Goal: Task Accomplishment & Management: Use online tool/utility

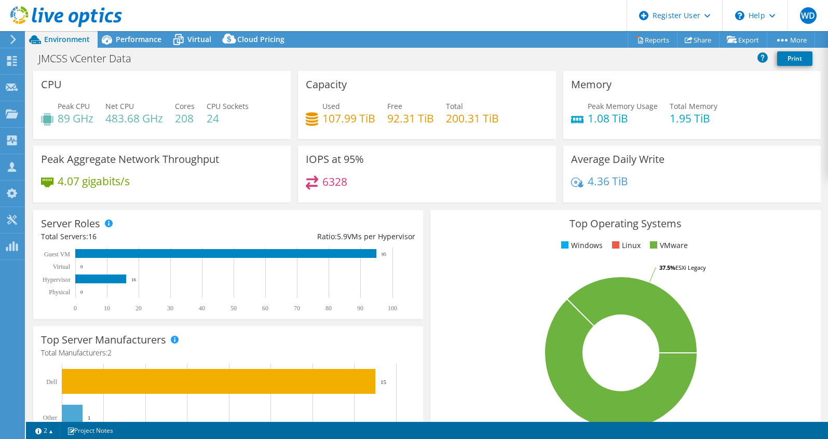
select select "USD"
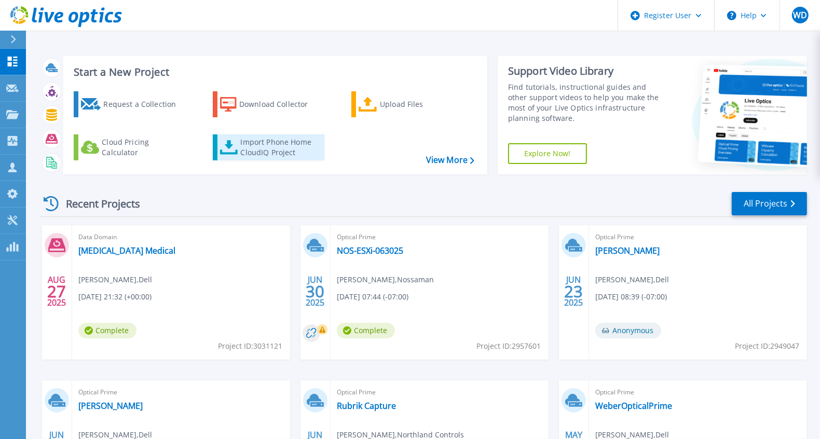
click at [271, 142] on div "Import Phone Home CloudIQ Project" at bounding box center [281, 147] width 81 height 21
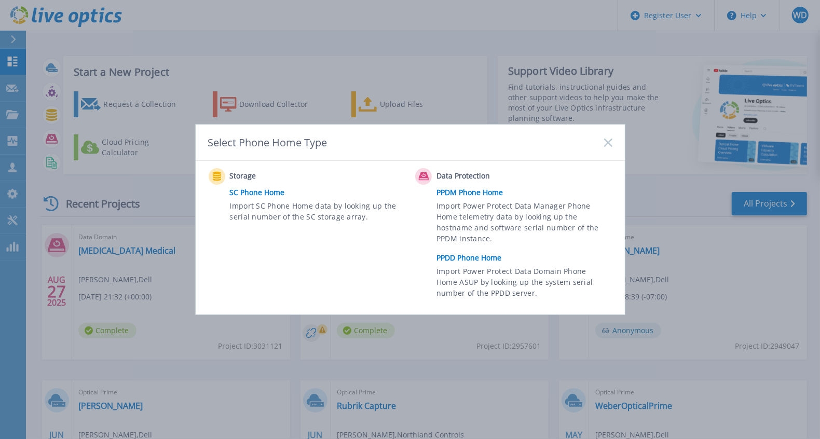
click at [461, 190] on link "PPDM Phone Home" at bounding box center [527, 193] width 181 height 16
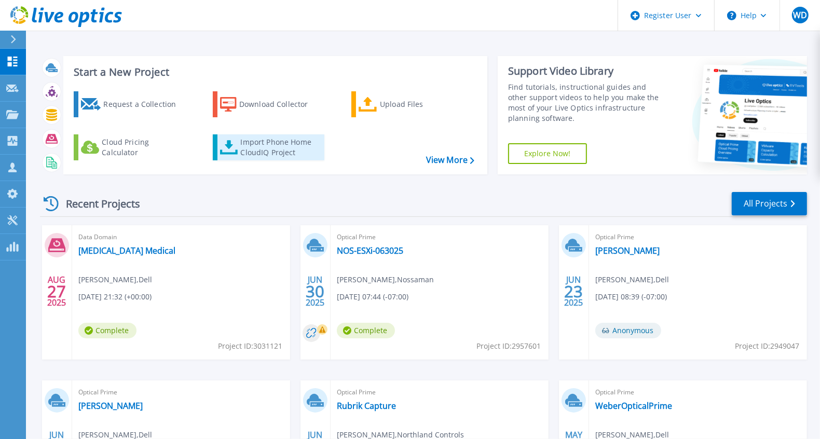
click at [275, 153] on div "Import Phone Home CloudIQ Project" at bounding box center [281, 147] width 81 height 21
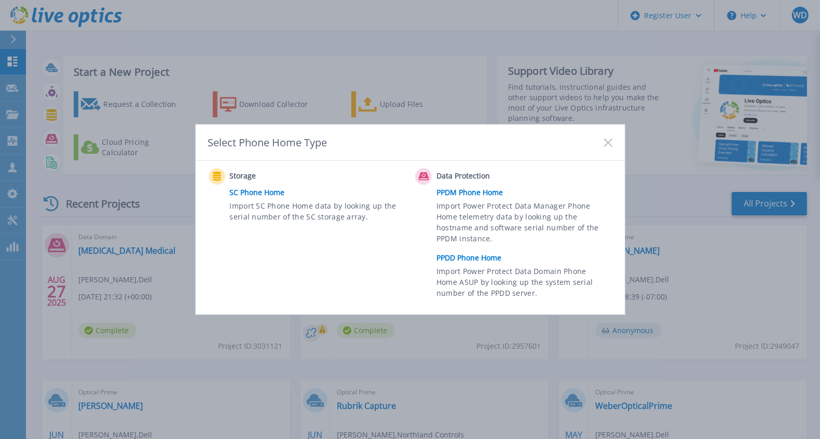
click at [457, 261] on link "PPDD Phone Home" at bounding box center [527, 258] width 181 height 16
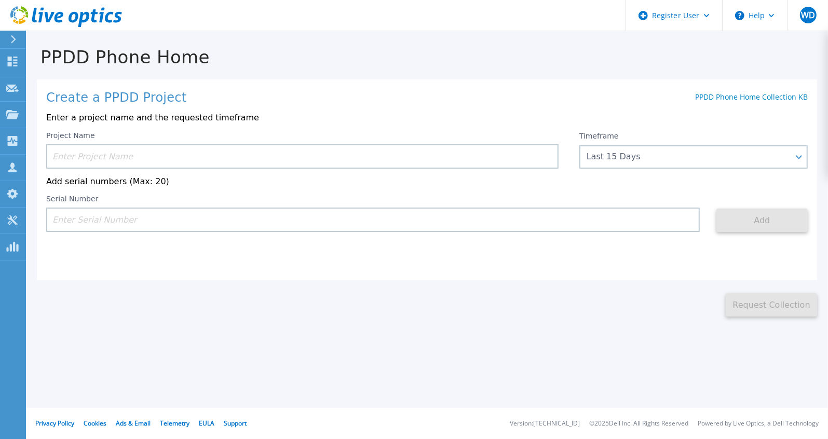
click at [457, 213] on input at bounding box center [373, 220] width 654 height 24
click at [457, 221] on input at bounding box center [373, 220] width 654 height 24
paste input "APM00173334548"
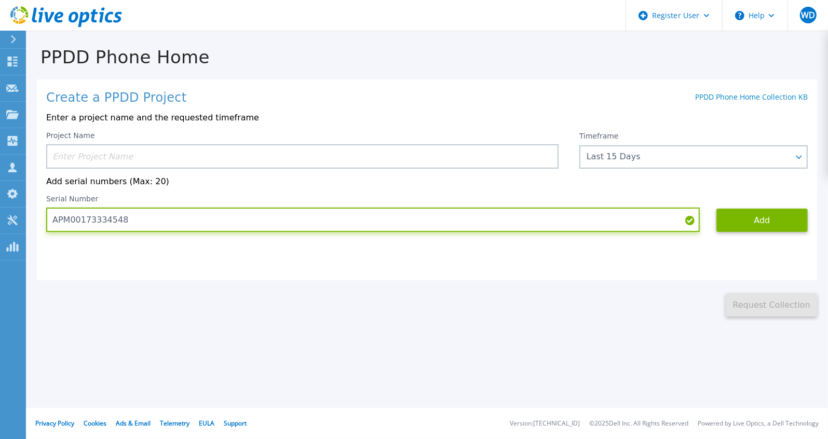
type input "APM00173334548"
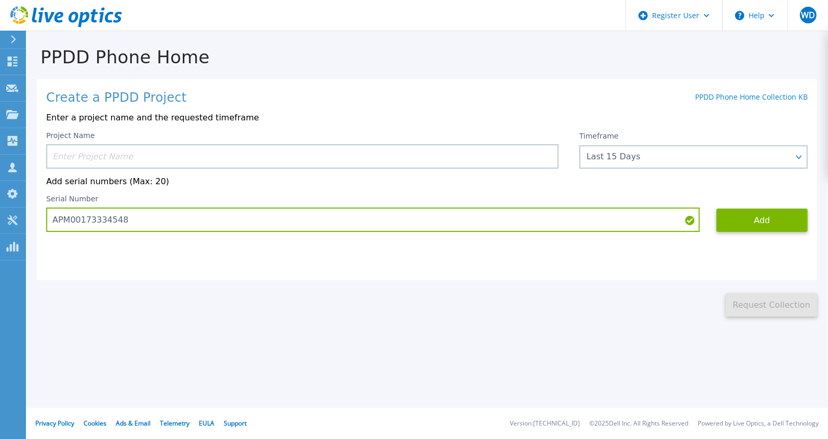
click at [377, 169] on input at bounding box center [302, 156] width 513 height 24
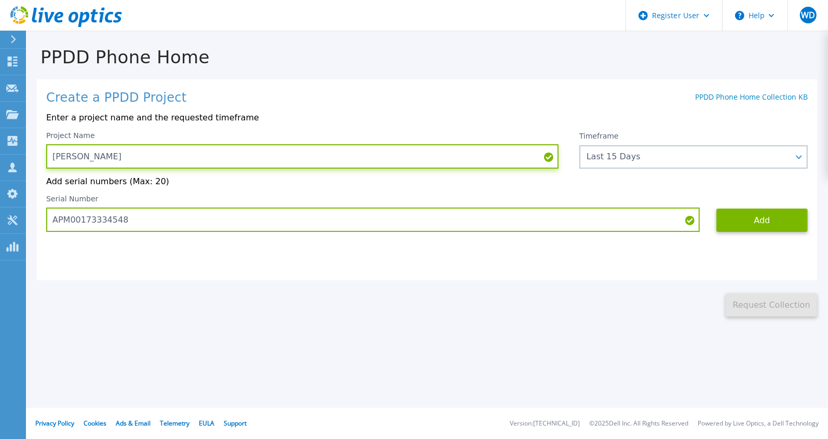
click at [100, 160] on input "Newmeyer Dilion" at bounding box center [302, 156] width 513 height 24
type input "[PERSON_NAME]"
click at [480, 295] on div "This might take a few minutes please wait... Request Collection" at bounding box center [427, 298] width 802 height 37
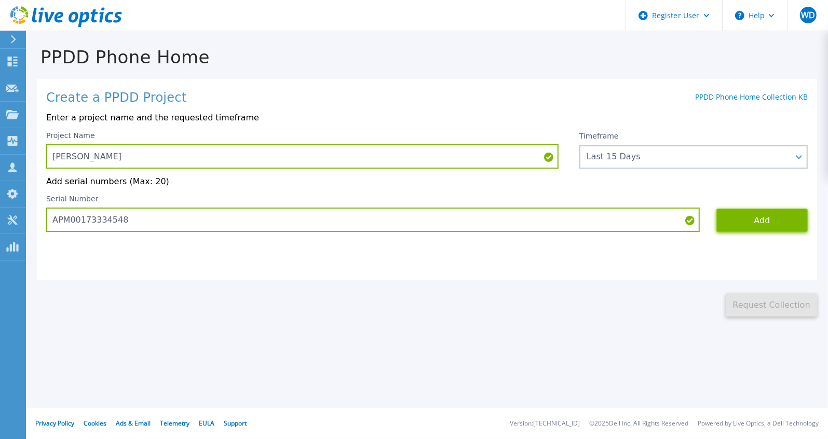
click at [756, 216] on button "Add" at bounding box center [762, 220] width 91 height 23
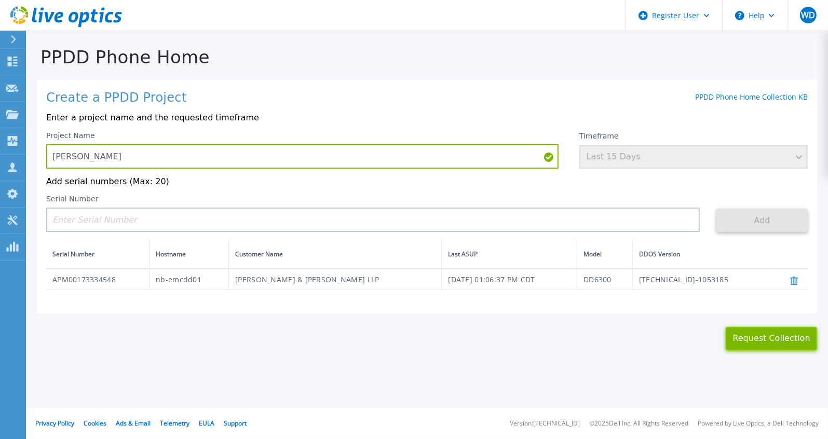
click at [754, 340] on button "Request Collection" at bounding box center [771, 338] width 91 height 23
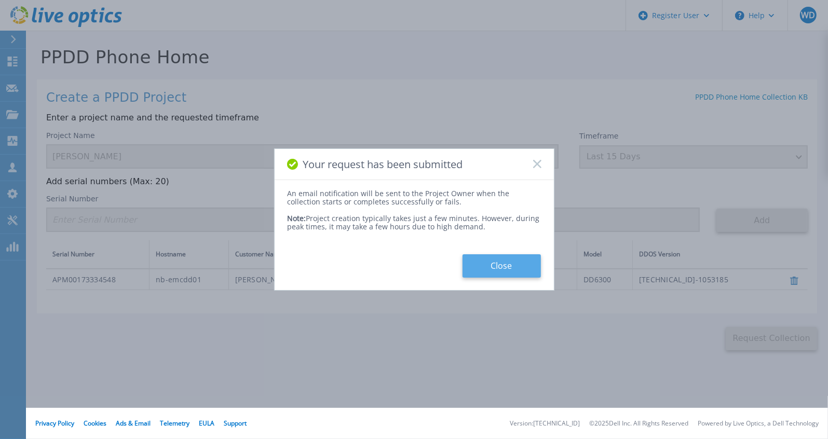
click at [503, 263] on button "Close" at bounding box center [502, 265] width 78 height 23
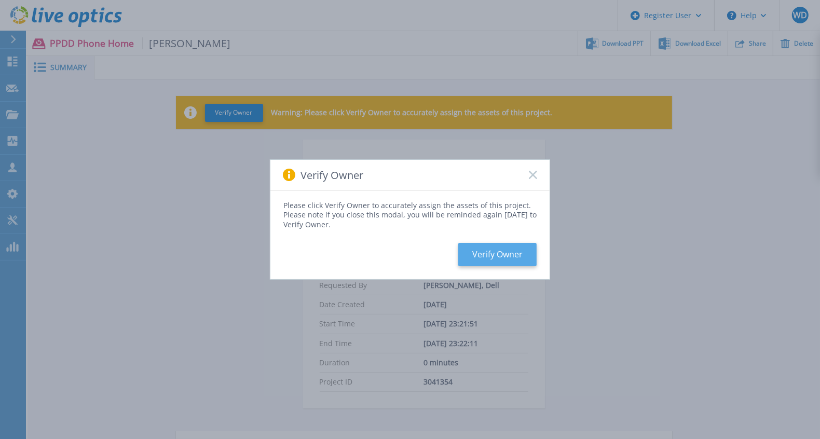
click at [489, 254] on button "Verify Owner" at bounding box center [498, 254] width 78 height 23
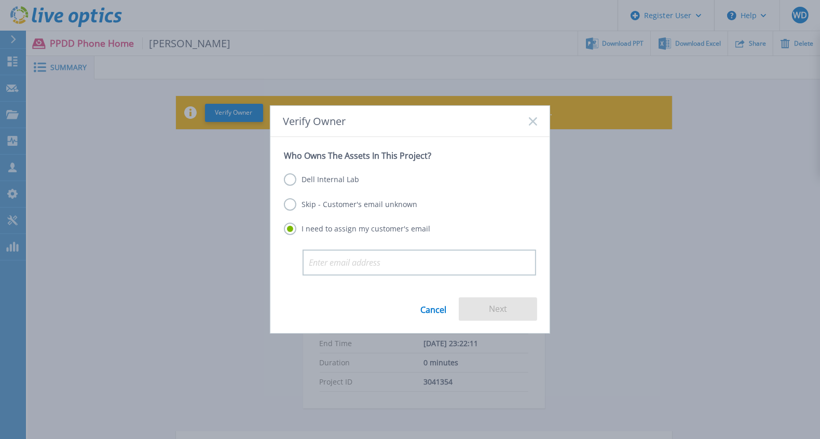
click at [315, 179] on label "Dell Internal Lab" at bounding box center [321, 179] width 75 height 12
click at [0, 0] on input "Dell Internal Lab" at bounding box center [0, 0] width 0 height 0
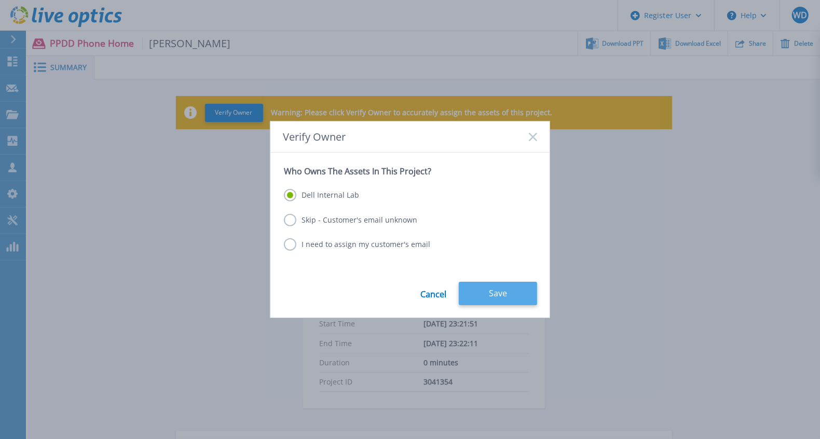
click at [484, 287] on button "Save" at bounding box center [498, 293] width 78 height 23
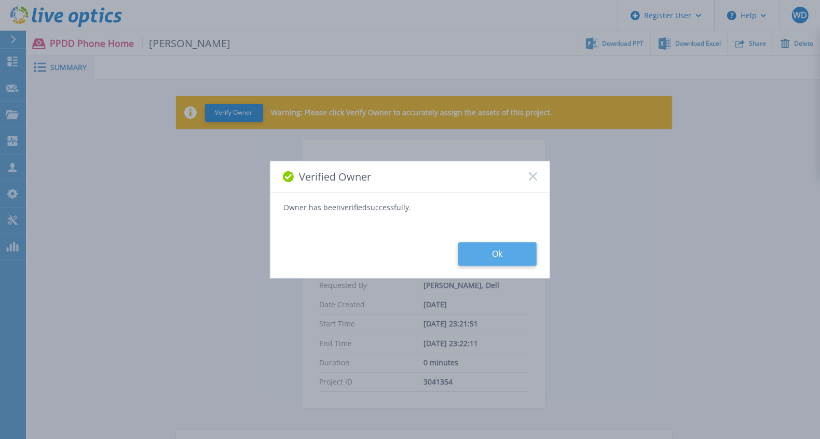
click at [486, 260] on button "Ok" at bounding box center [498, 253] width 78 height 23
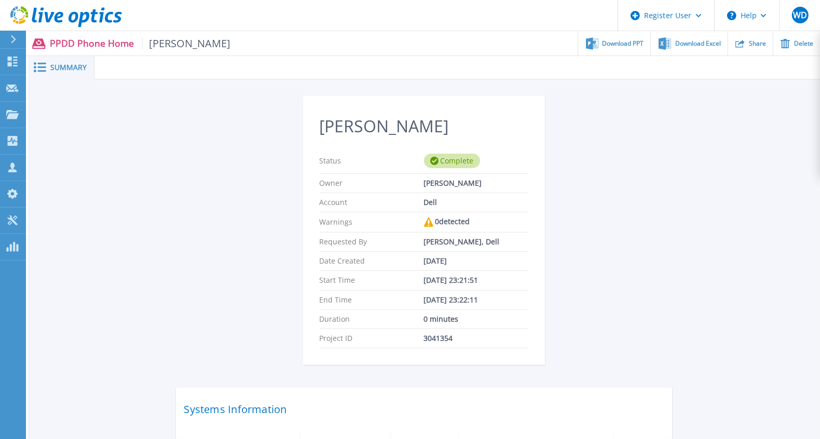
click at [431, 224] on icon at bounding box center [428, 222] width 9 height 9
click at [612, 51] on div "Download PPT" at bounding box center [614, 43] width 72 height 24
click at [45, 75] on div "Summary" at bounding box center [61, 67] width 67 height 23
click at [45, 69] on icon at bounding box center [40, 67] width 12 height 10
click at [43, 70] on icon at bounding box center [40, 67] width 12 height 10
